Goal: Obtain resource: Obtain resource

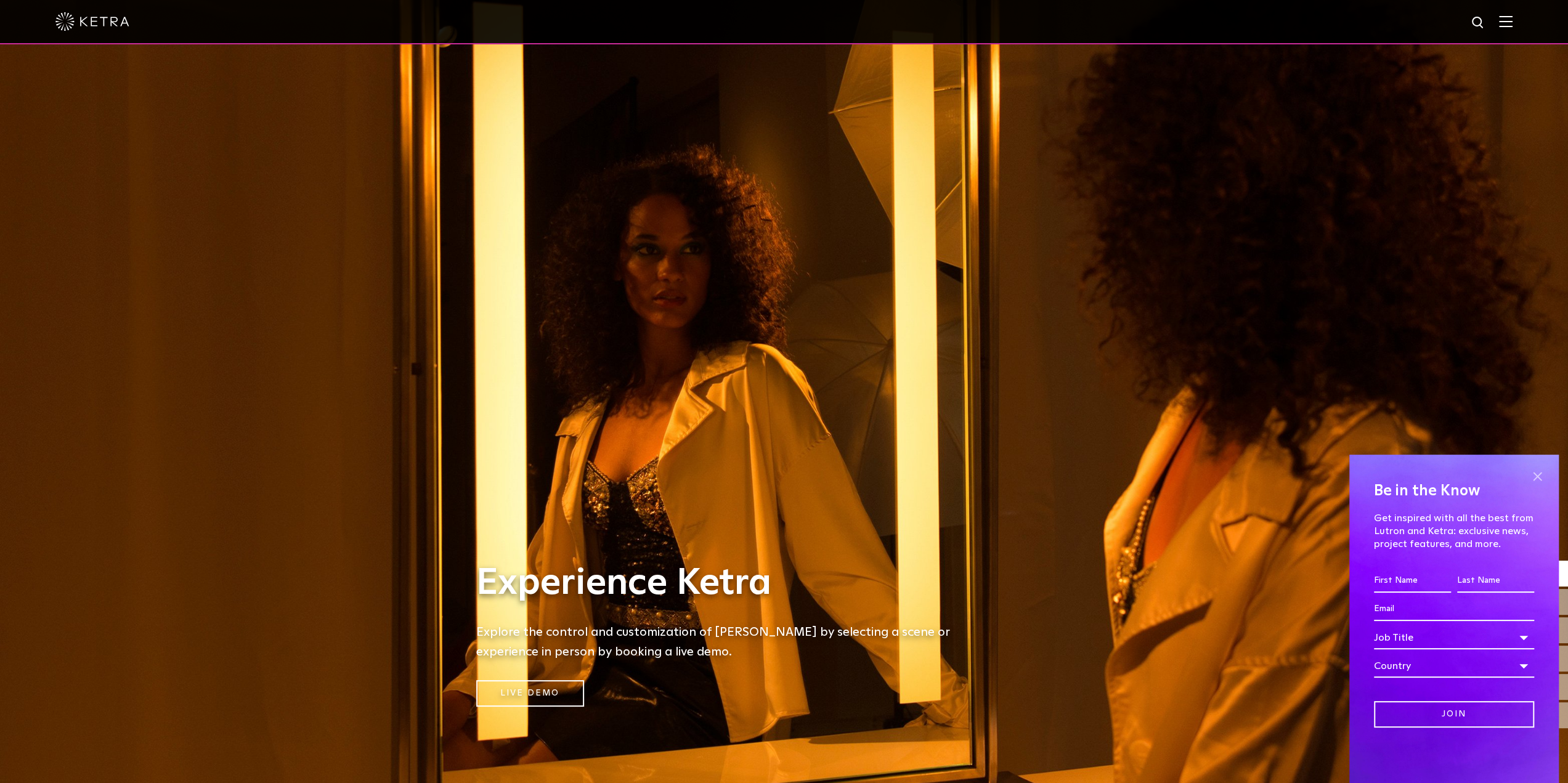
click at [1533, 477] on span at bounding box center [1537, 476] width 19 height 19
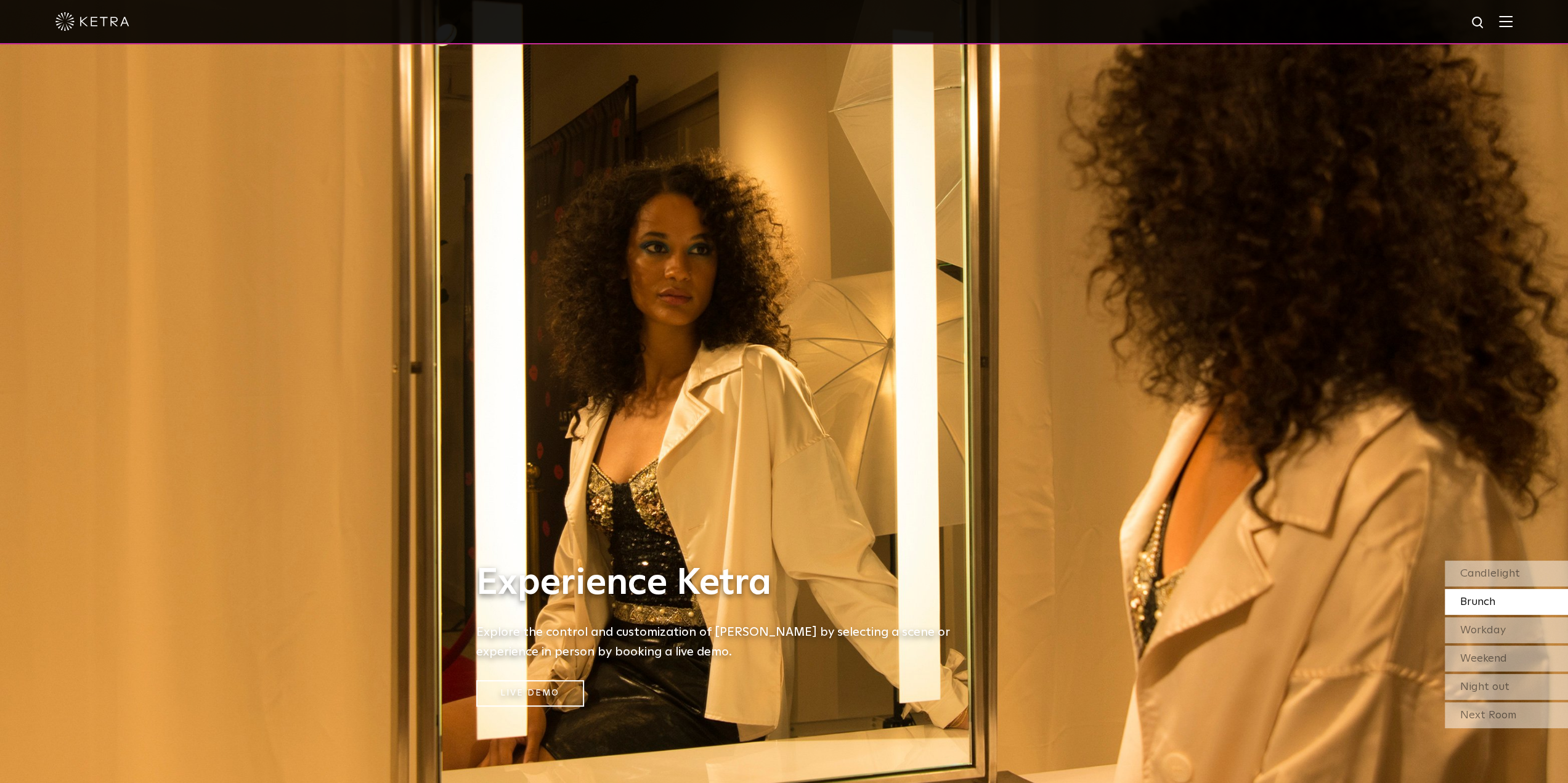
click at [1513, 22] on img at bounding box center [1506, 21] width 14 height 12
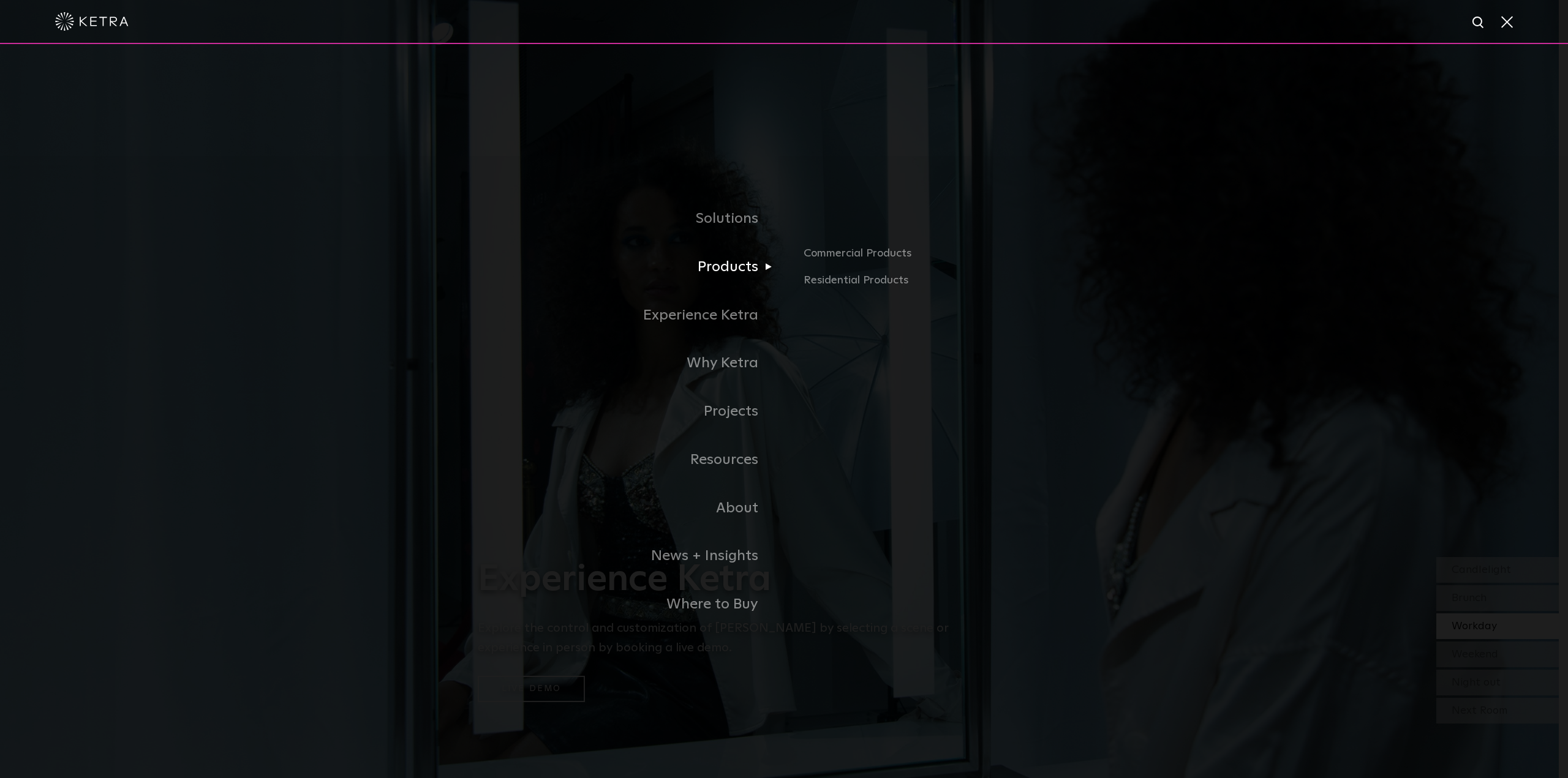
click at [717, 260] on link "Products" at bounding box center [630, 267] width 306 height 49
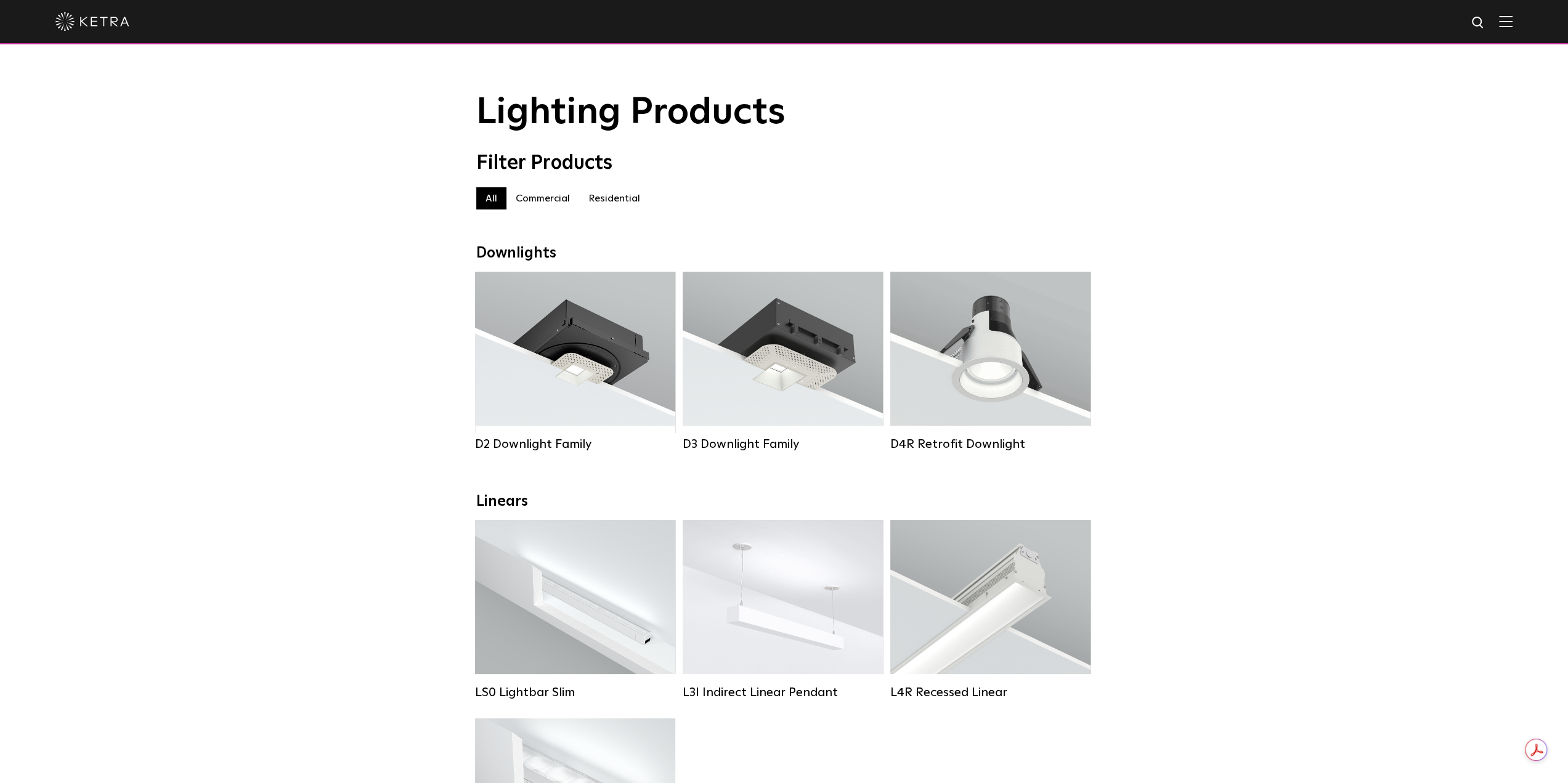
click at [614, 202] on label "Residential" at bounding box center [614, 198] width 70 height 22
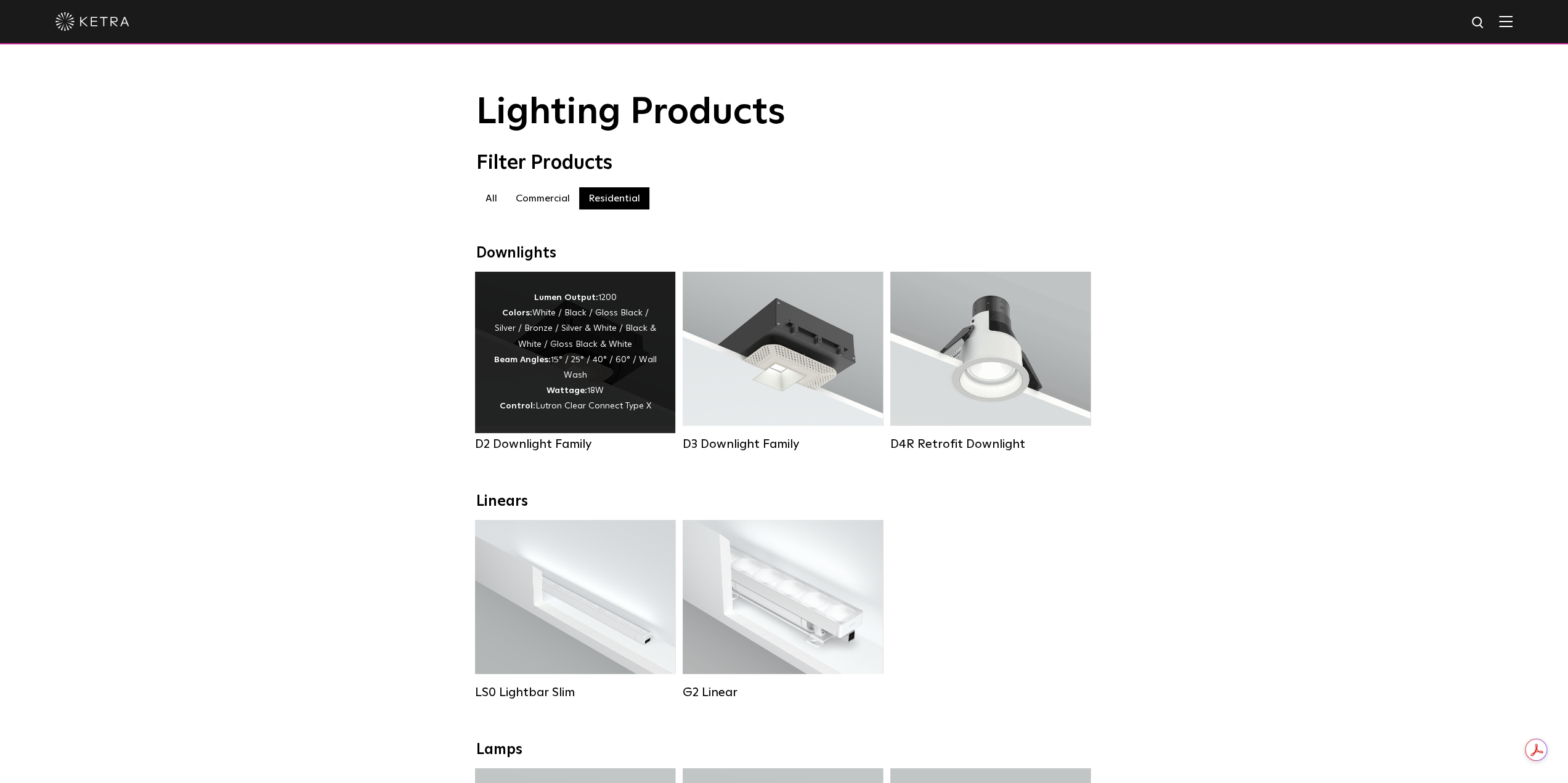
click at [565, 452] on div "D2 Downlight Family" at bounding box center [575, 443] width 200 height 14
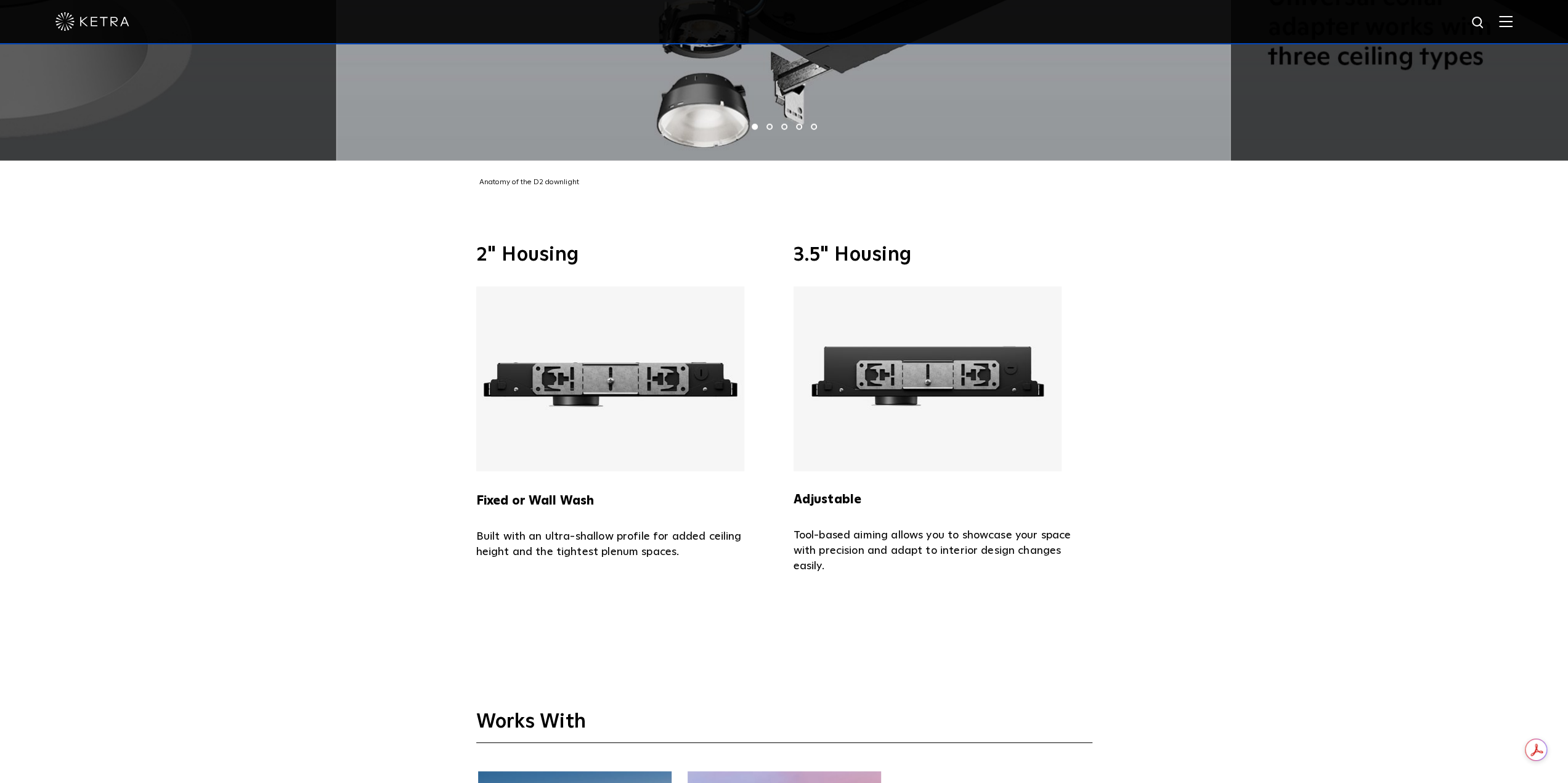
scroll to position [3328, 0]
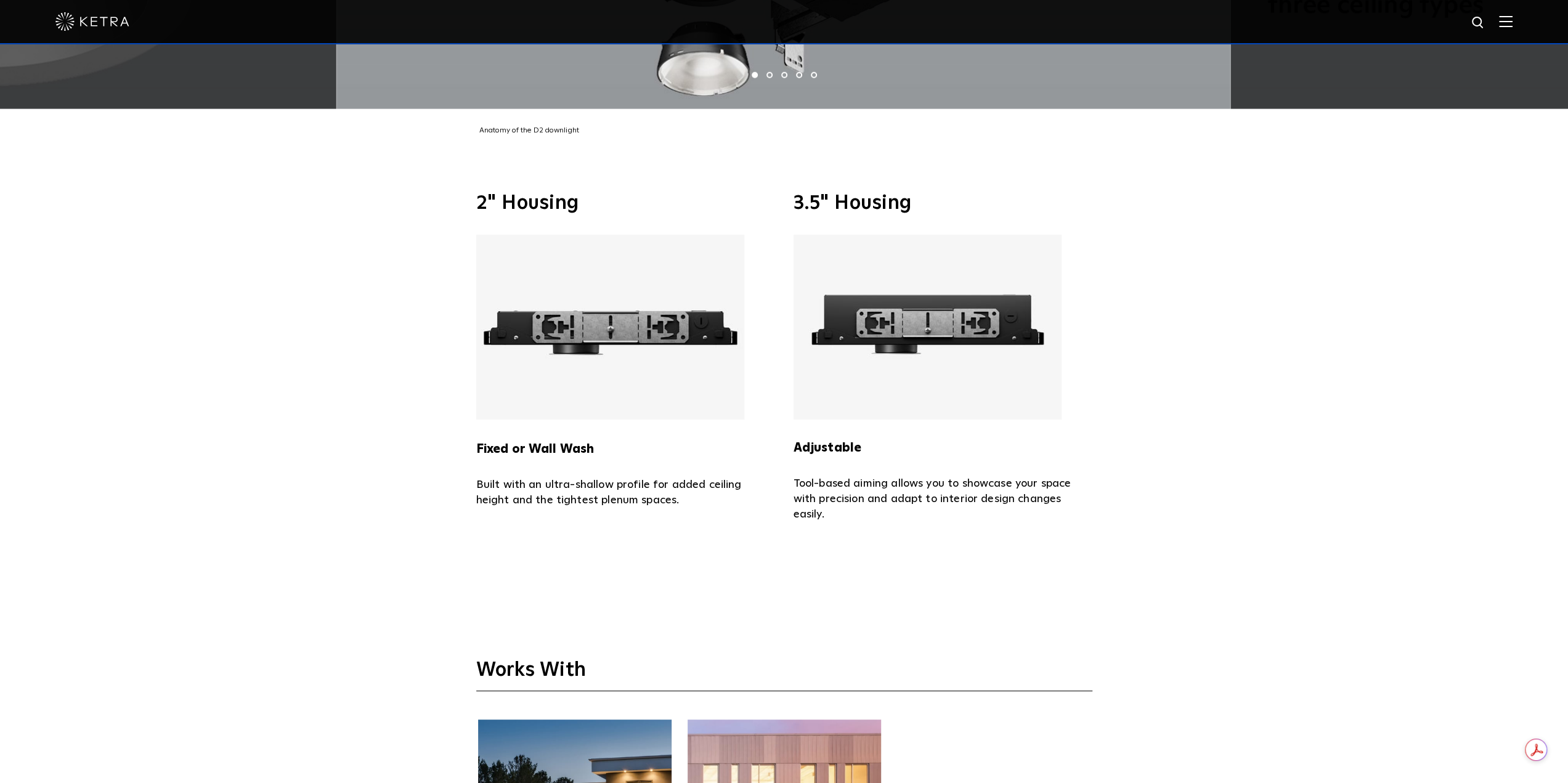
drag, startPoint x: 906, startPoint y: 262, endPoint x: 837, endPoint y: 502, distance: 249.7
click at [837, 502] on p "Tool-based aiming allows you to showcase your space with precision and adapt to…" at bounding box center [943, 499] width 299 height 46
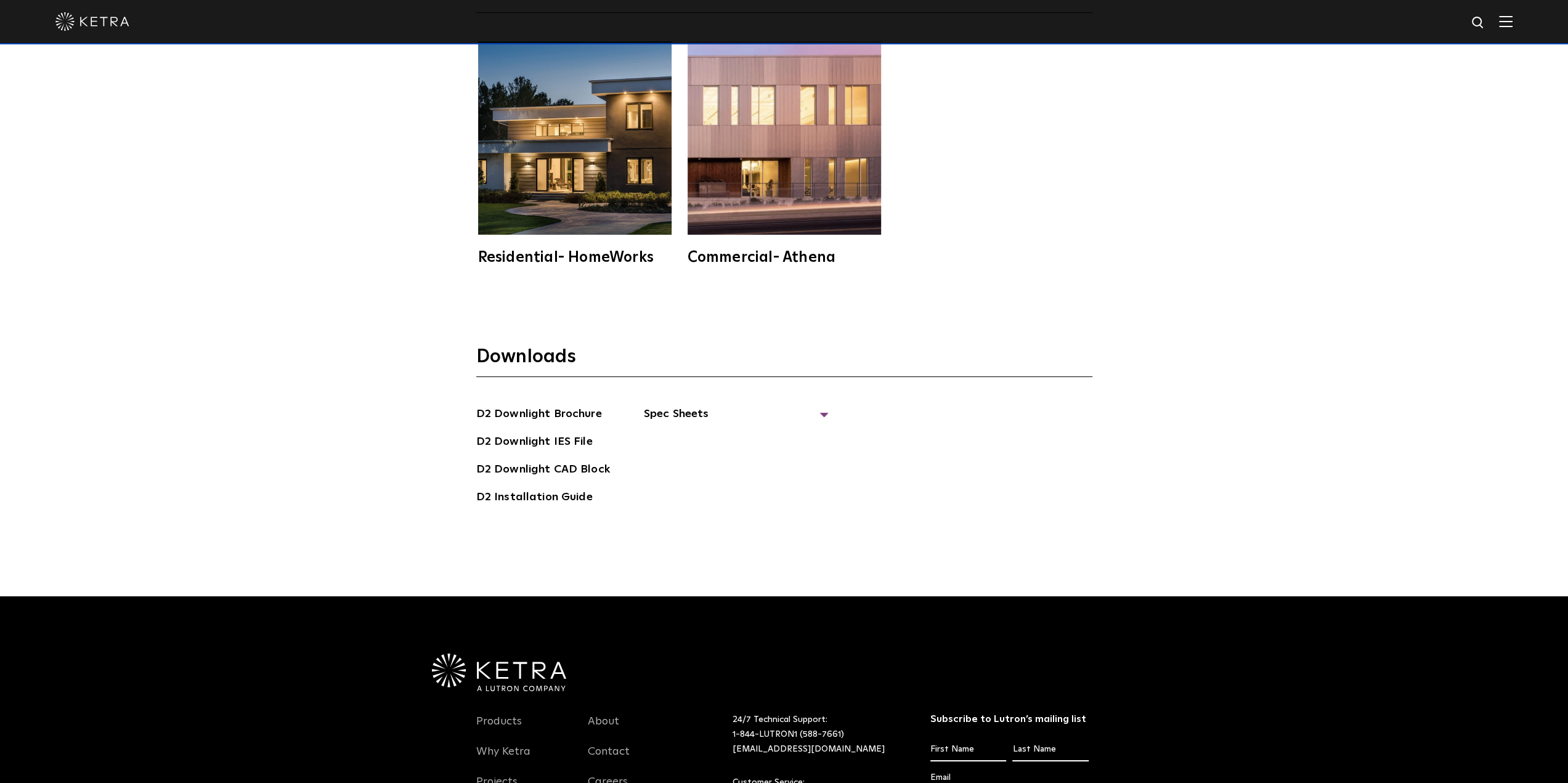
scroll to position [4005, 0]
click at [691, 406] on span "Spec Sheets" at bounding box center [736, 419] width 185 height 27
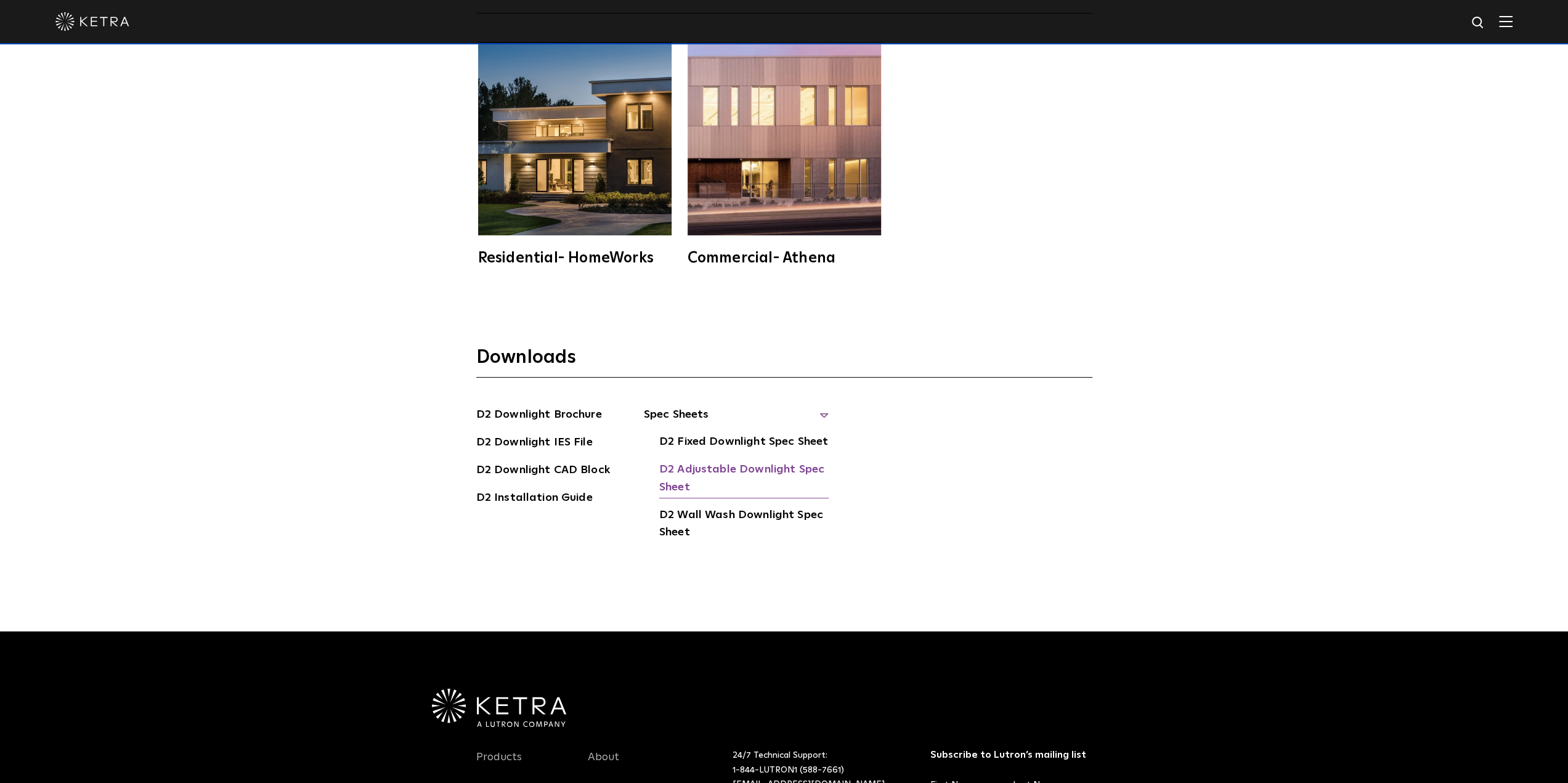
click at [777, 461] on link "D2 Adjustable Downlight Spec Sheet" at bounding box center [744, 479] width 169 height 38
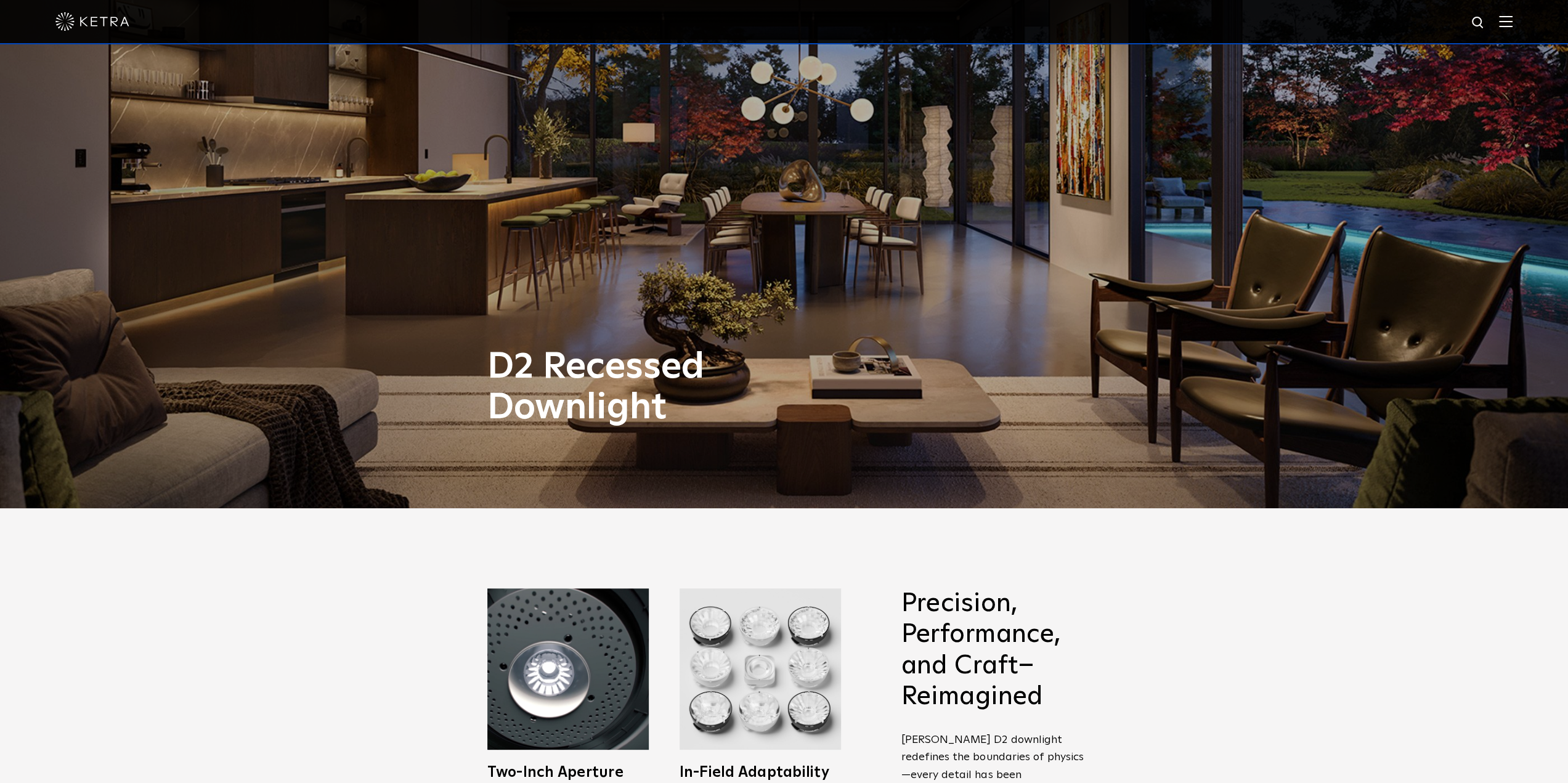
scroll to position [247, 0]
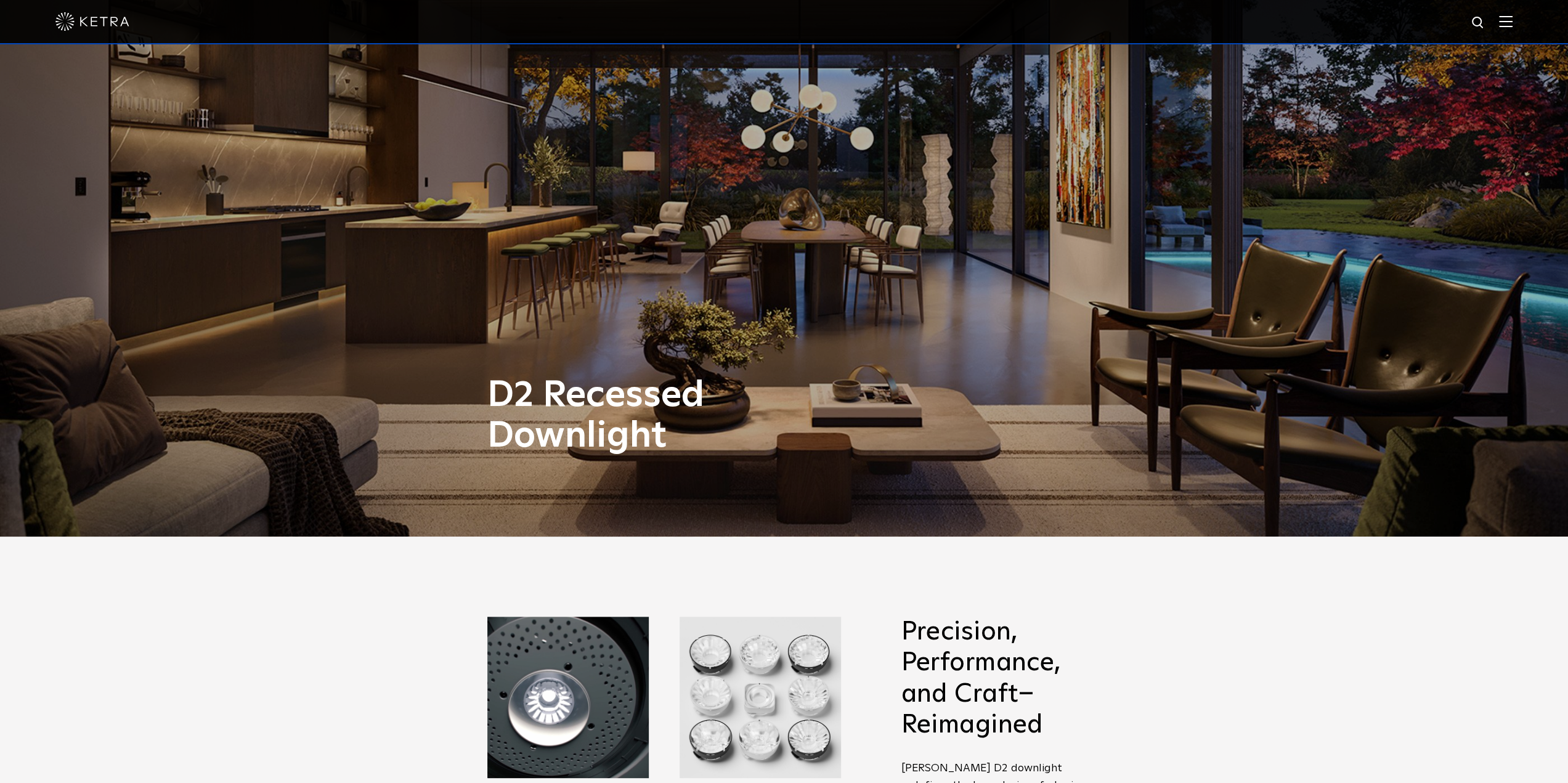
click at [1513, 17] on img at bounding box center [1506, 21] width 14 height 12
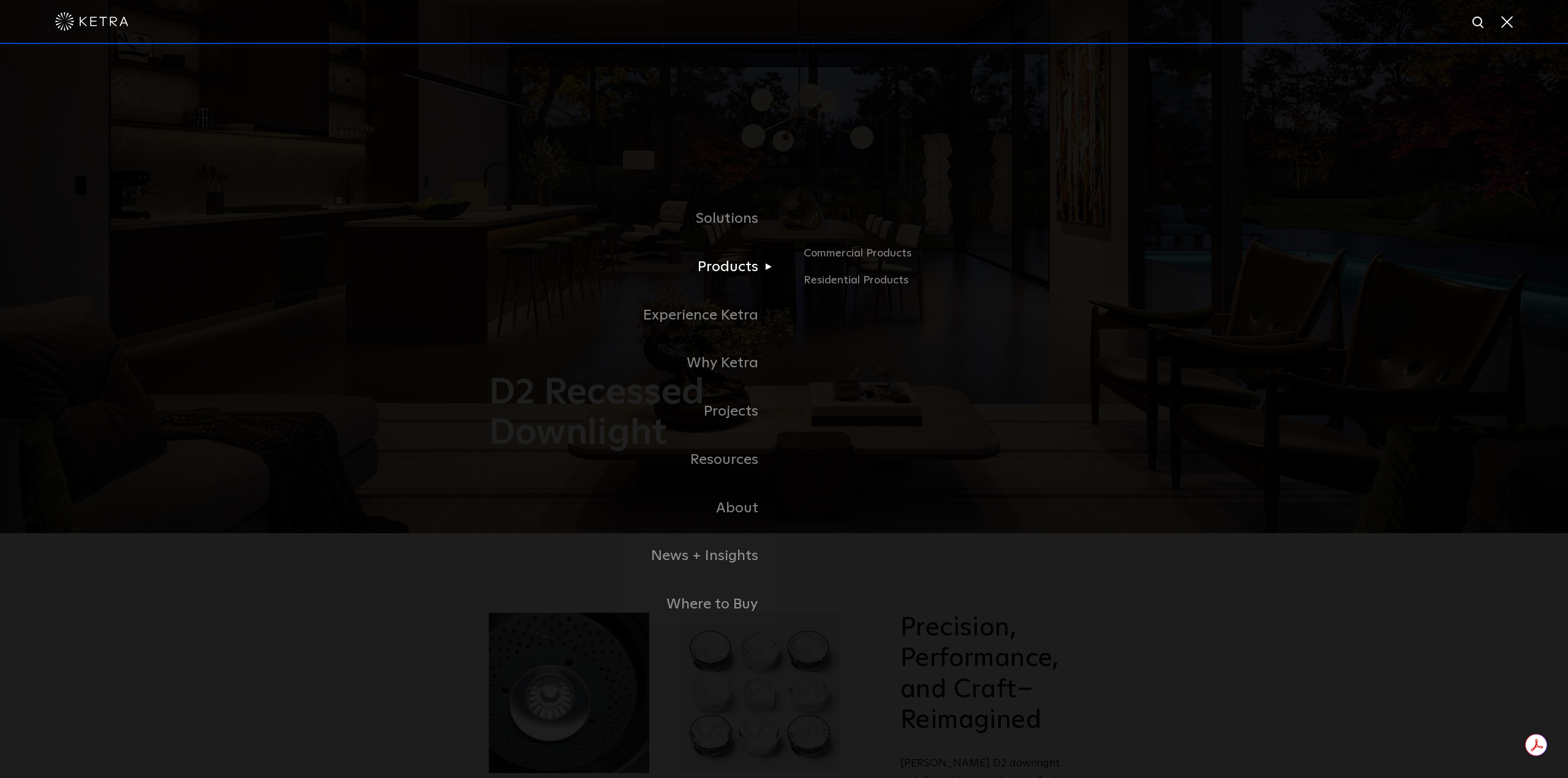
click at [728, 271] on link "Products" at bounding box center [630, 267] width 306 height 49
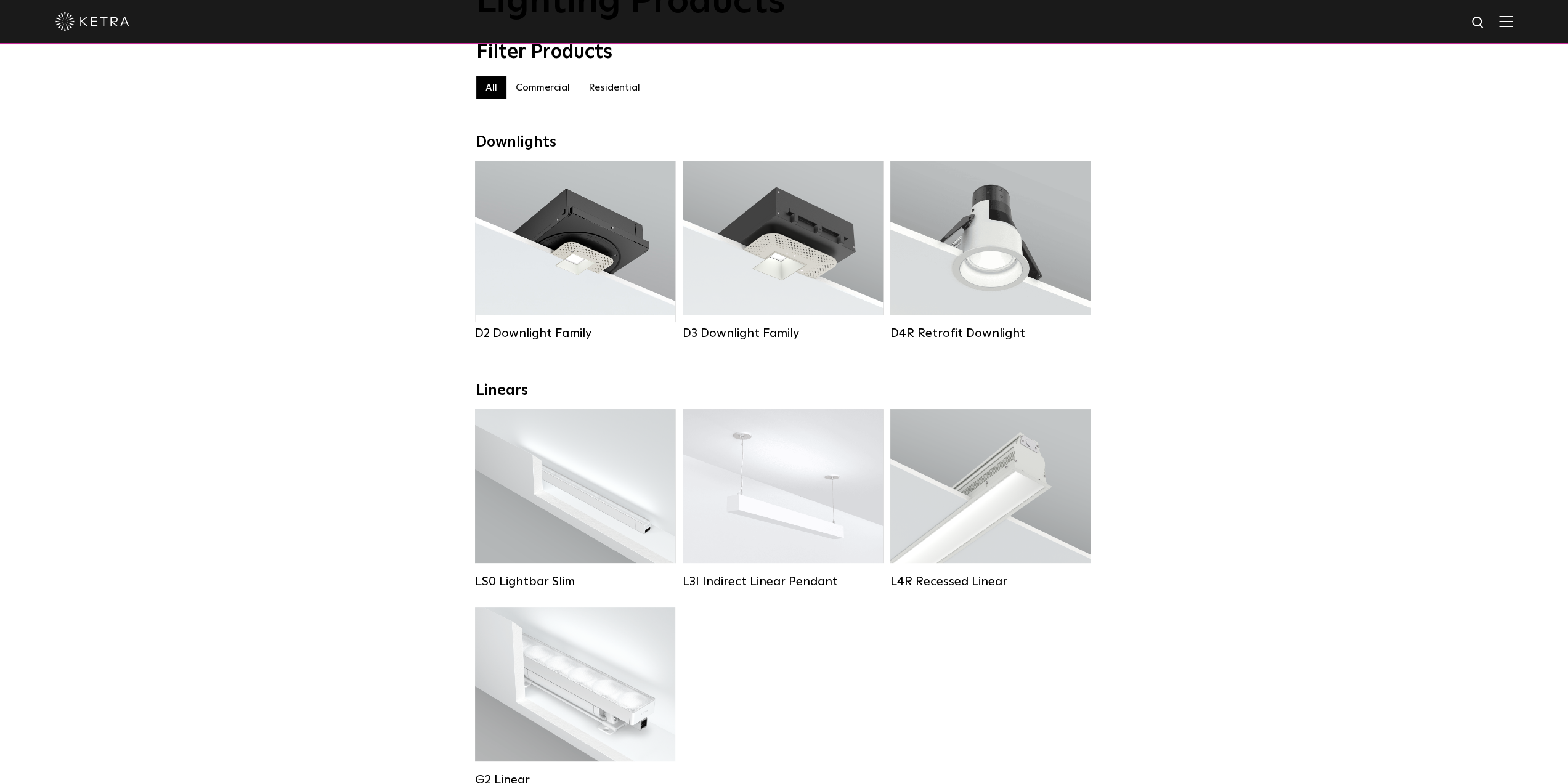
scroll to position [185, 0]
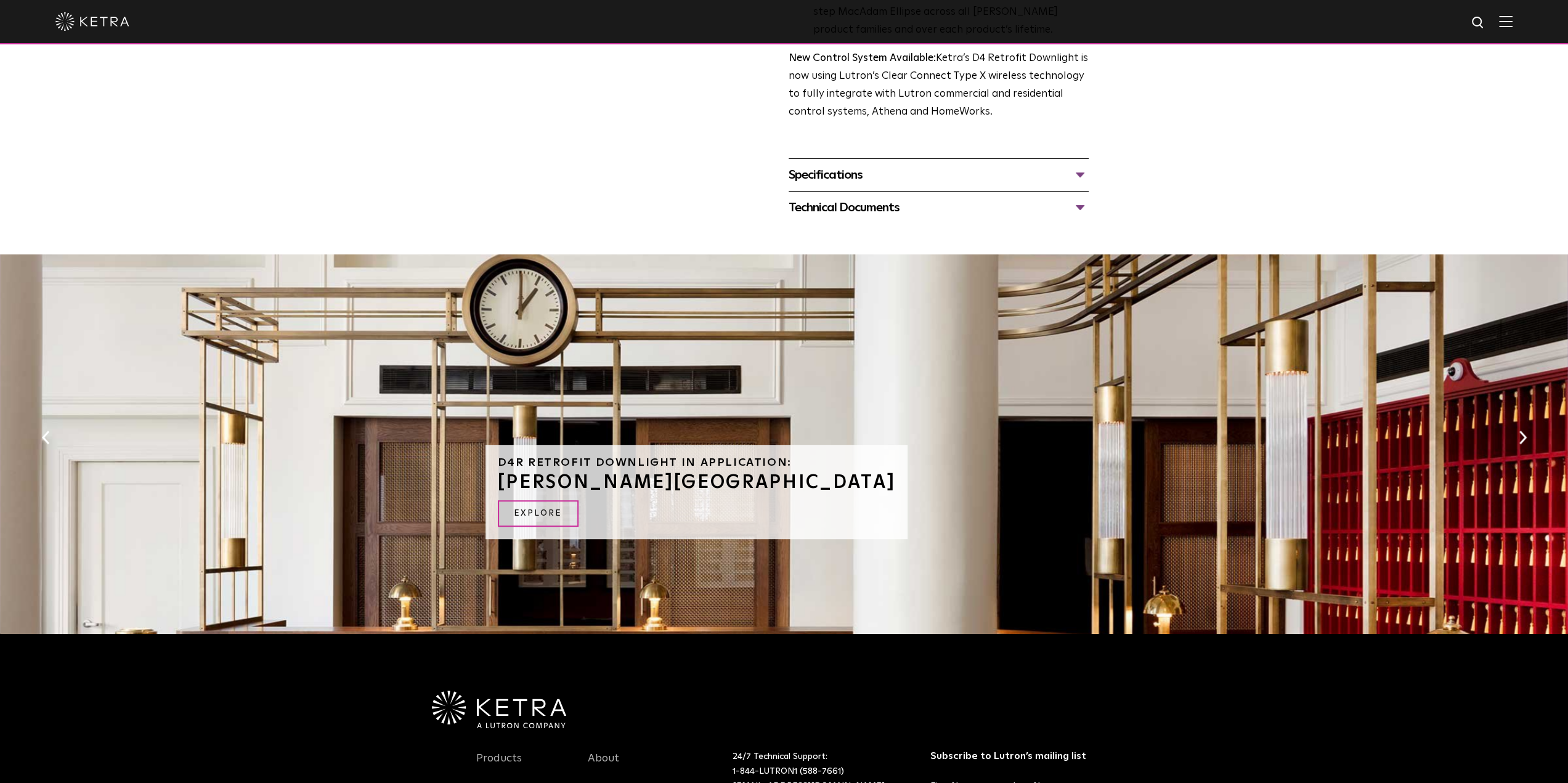
scroll to position [315, 0]
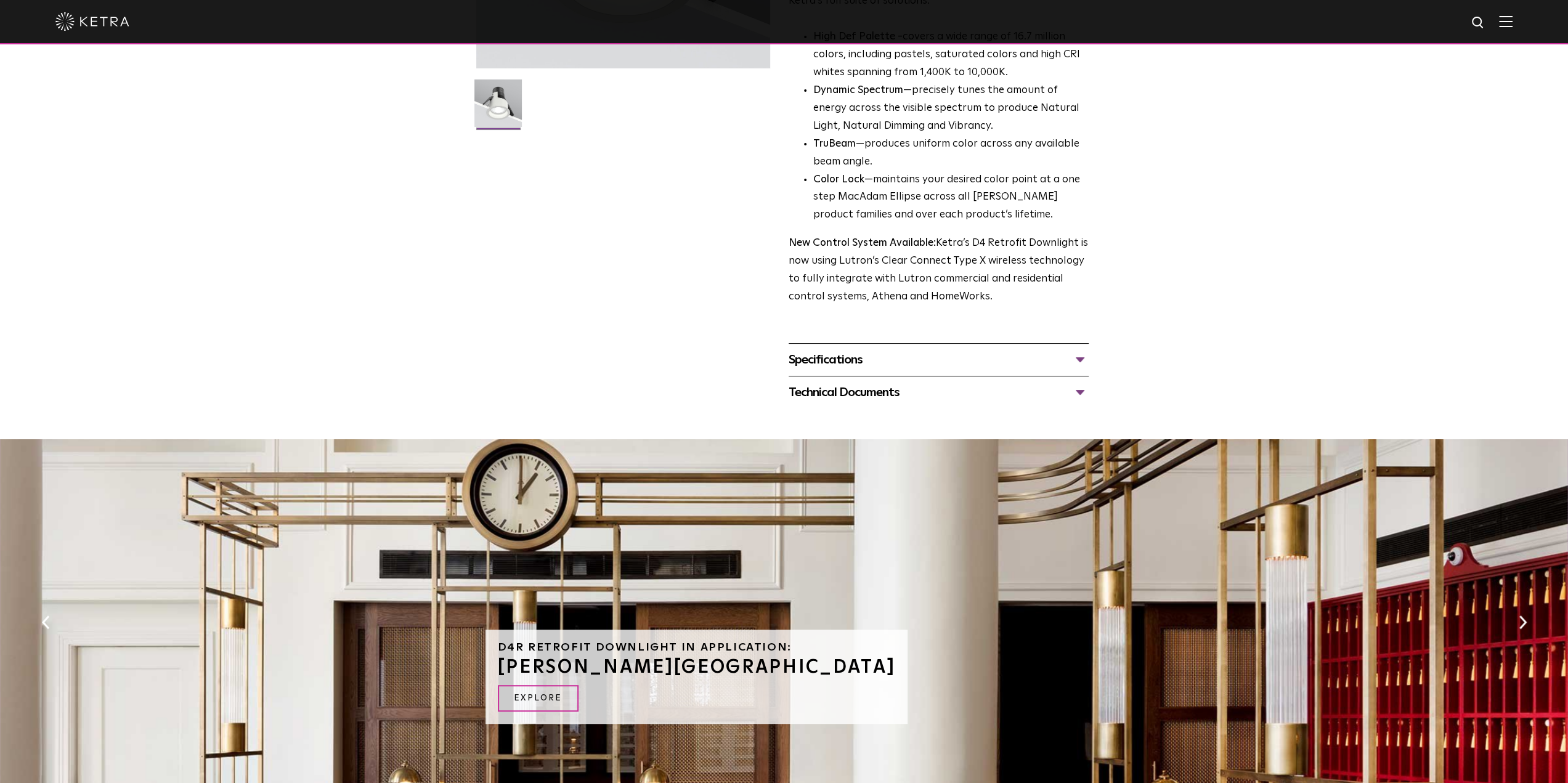
click at [894, 392] on div "Technical Documents" at bounding box center [939, 393] width 300 height 20
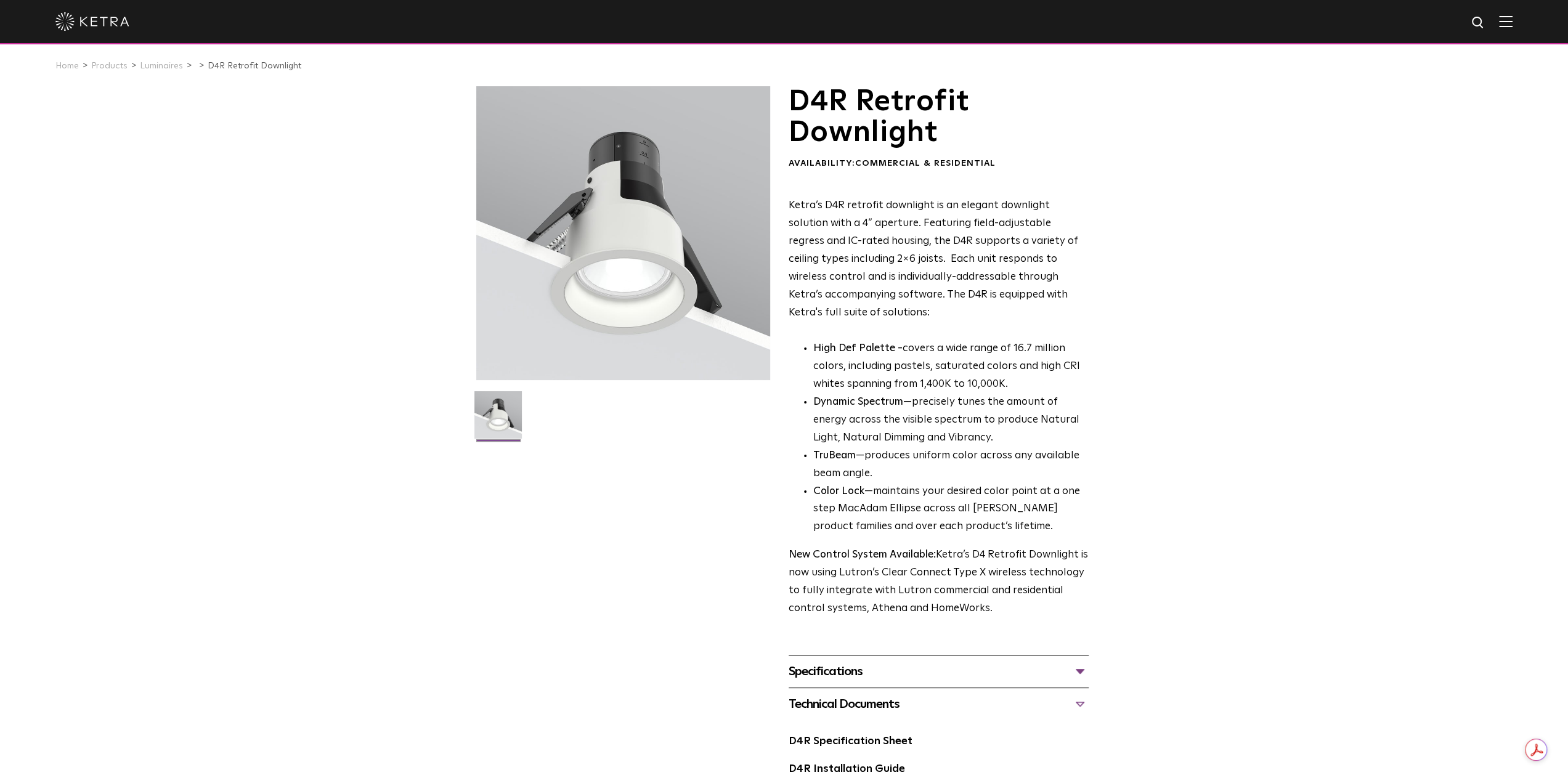
scroll to position [0, 0]
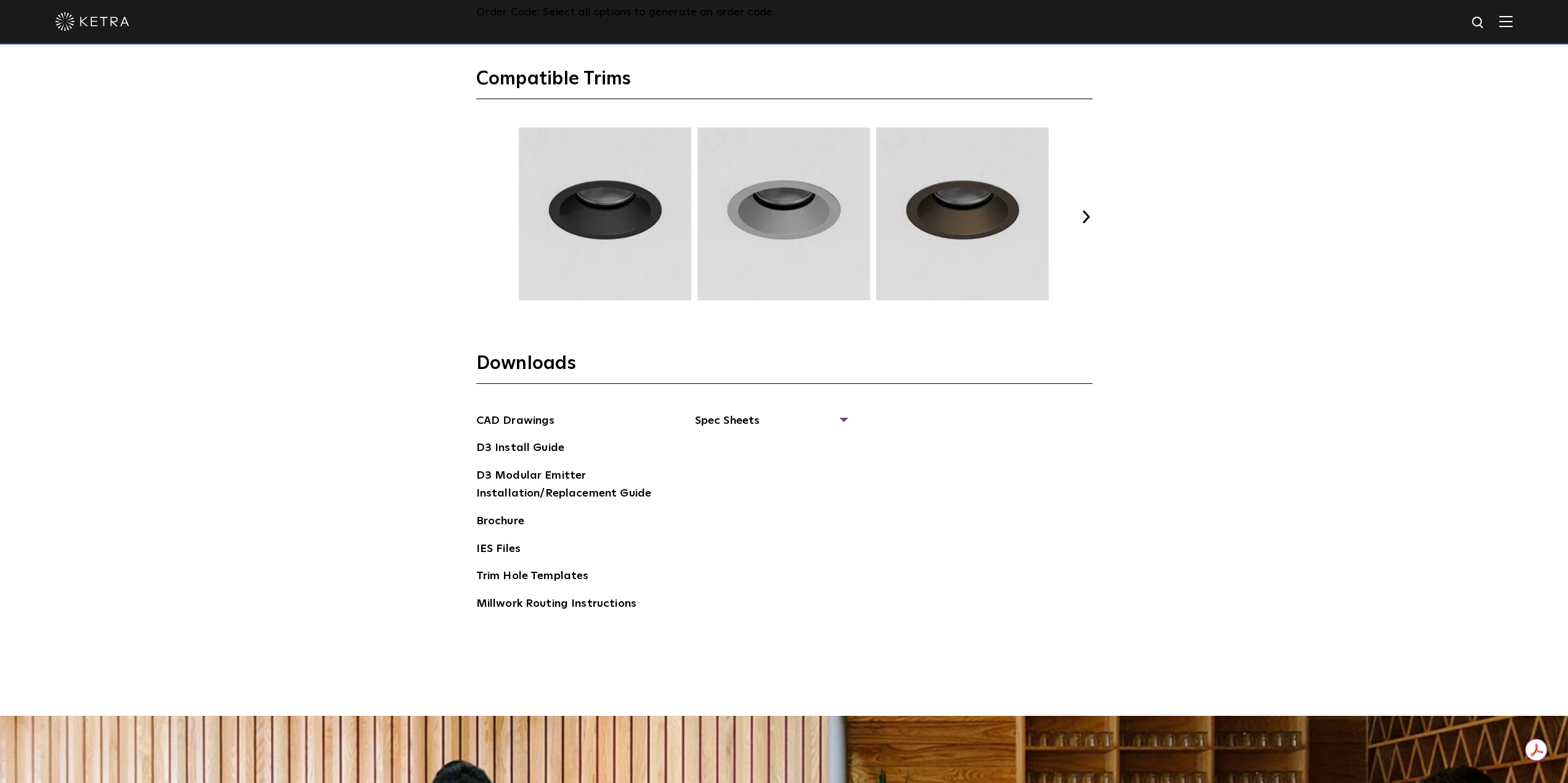
scroll to position [1972, 0]
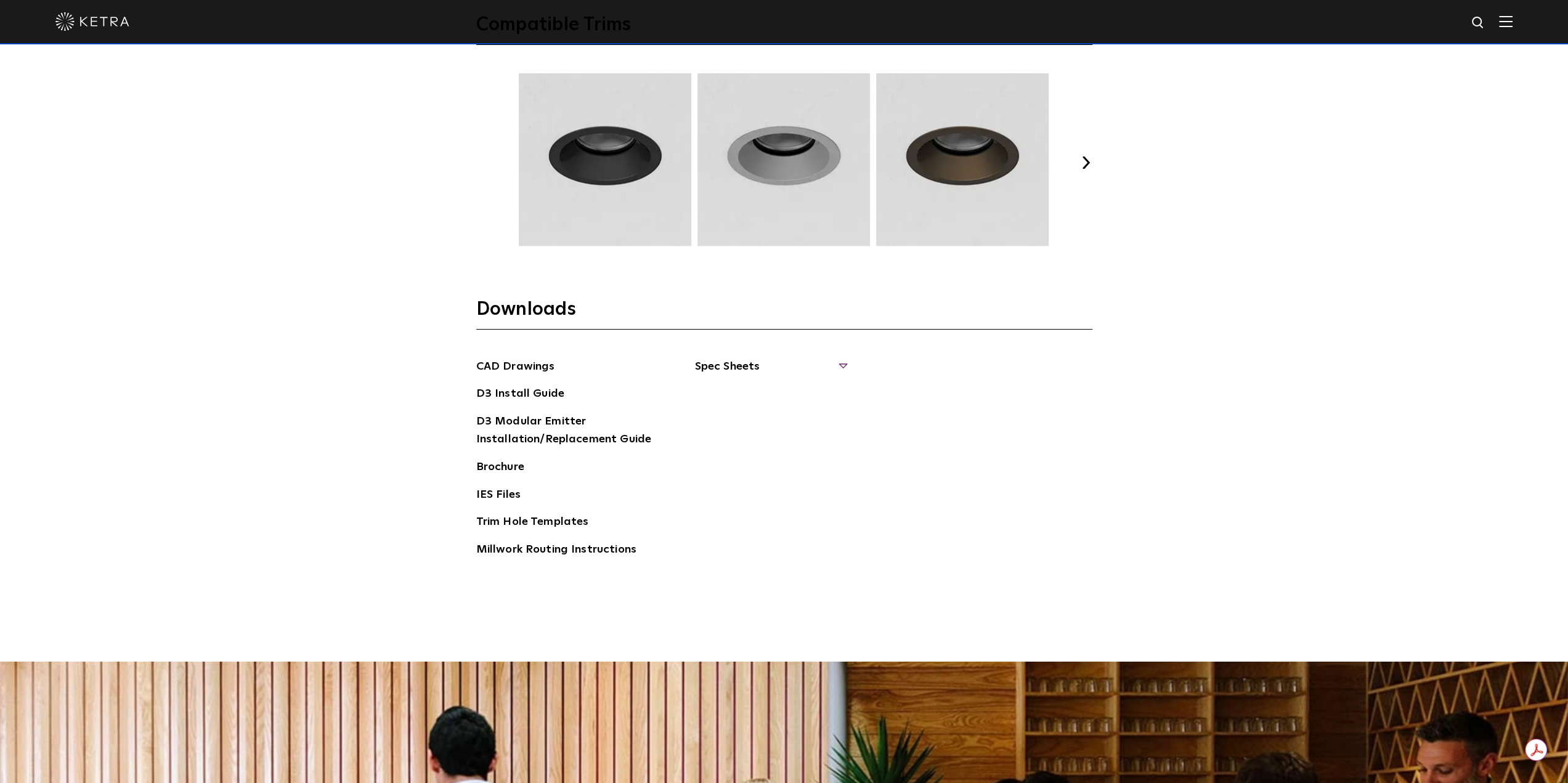
click at [748, 364] on span "Spec Sheets" at bounding box center [770, 371] width 151 height 27
click at [796, 393] on link "D3 Adjustable Round" at bounding box center [757, 395] width 94 height 14
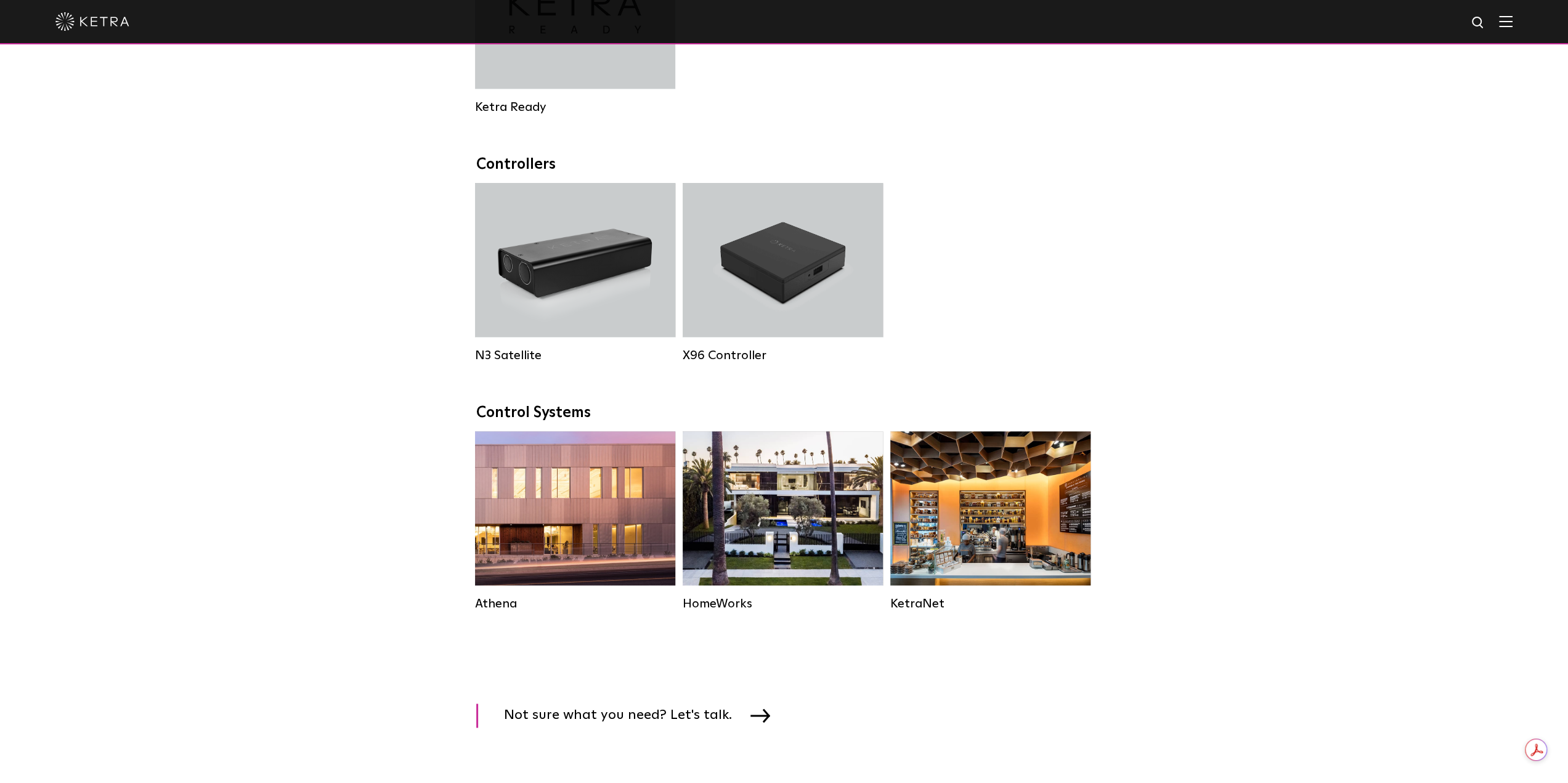
scroll to position [1910, 0]
